Goal: Information Seeking & Learning: Learn about a topic

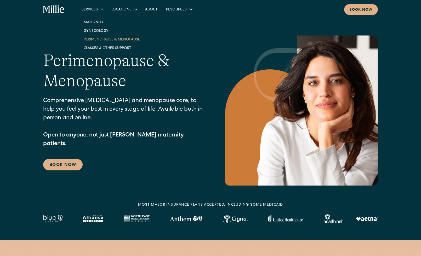
click at [96, 39] on link "Perimenopause & Menopause" at bounding box center [111, 39] width 65 height 9
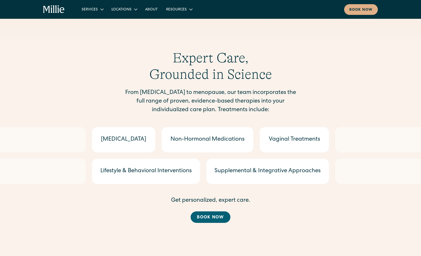
scroll to position [626, 0]
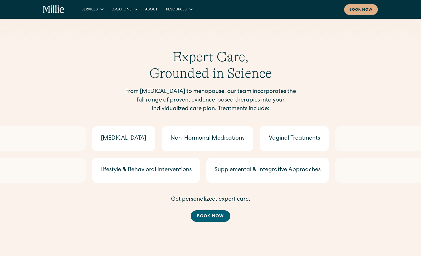
click at [237, 166] on div "Supplemental & Integrative Approaches" at bounding box center [267, 170] width 106 height 9
click at [109, 126] on div "[MEDICAL_DATA]" at bounding box center [123, 138] width 63 height 25
click at [119, 166] on div "Lifestyle & Behavioral Interventions" at bounding box center [145, 170] width 91 height 9
